Goal: Find specific page/section: Find specific page/section

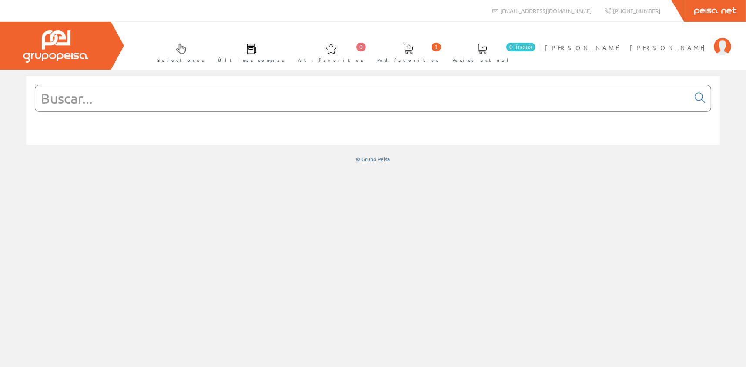
click at [125, 99] on input "text" at bounding box center [362, 98] width 654 height 26
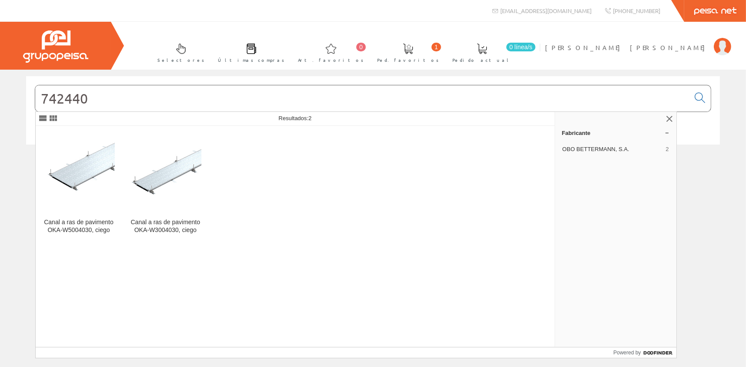
click at [94, 96] on input "742440" at bounding box center [362, 98] width 654 height 26
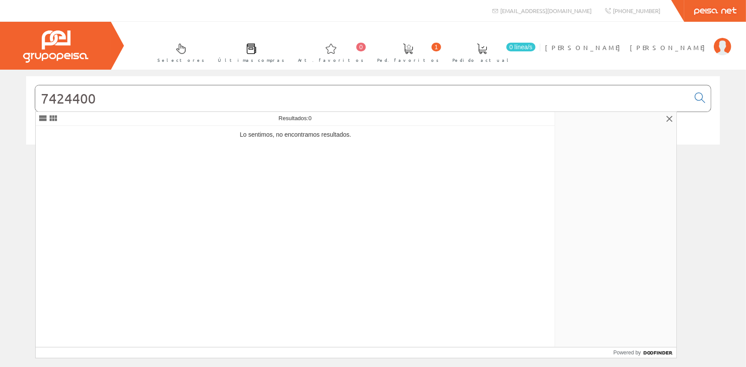
type input "7424400"
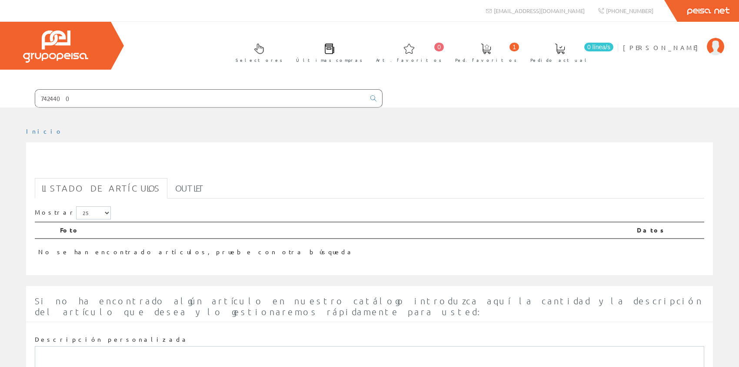
click at [71, 97] on input "7424400" at bounding box center [200, 98] width 330 height 17
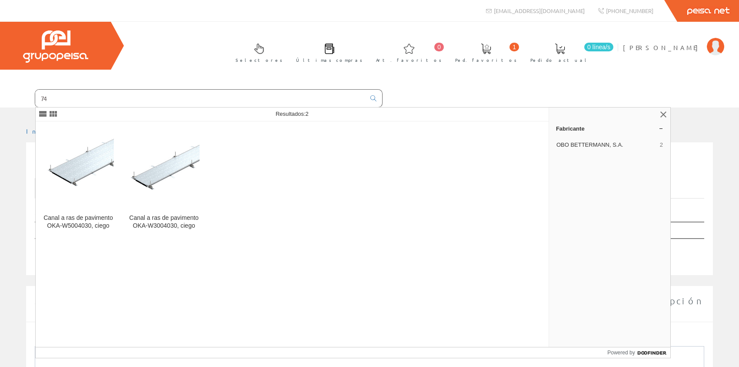
type input "7"
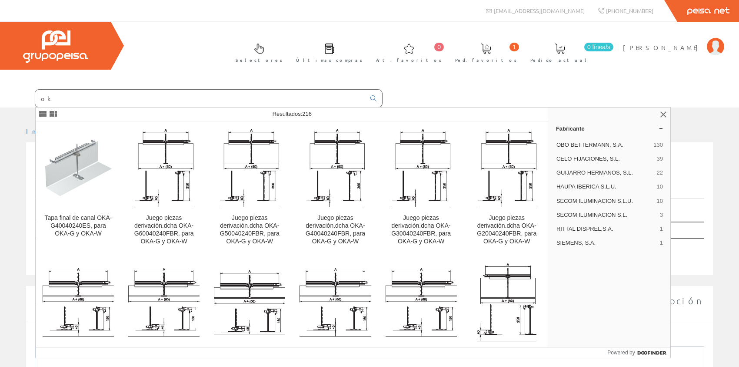
type input "o"
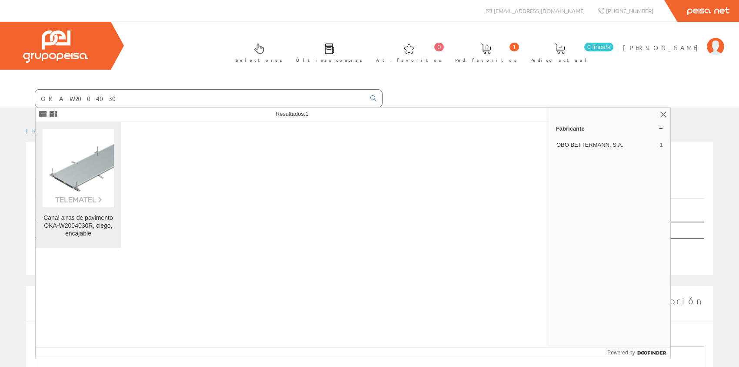
type input "OKA-W2004030"
click at [90, 169] on img at bounding box center [78, 167] width 71 height 71
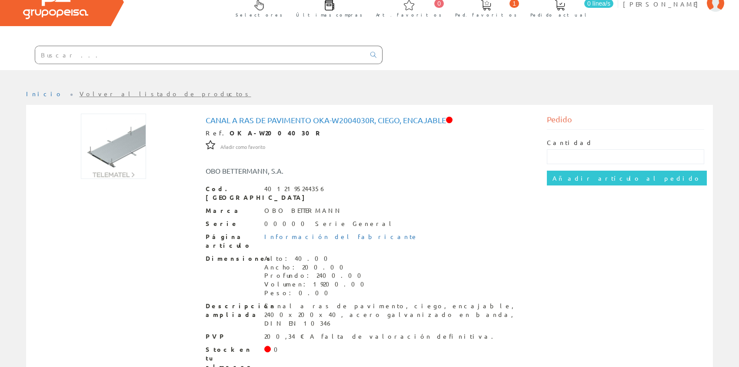
scroll to position [63, 0]
